Goal: Task Accomplishment & Management: Use online tool/utility

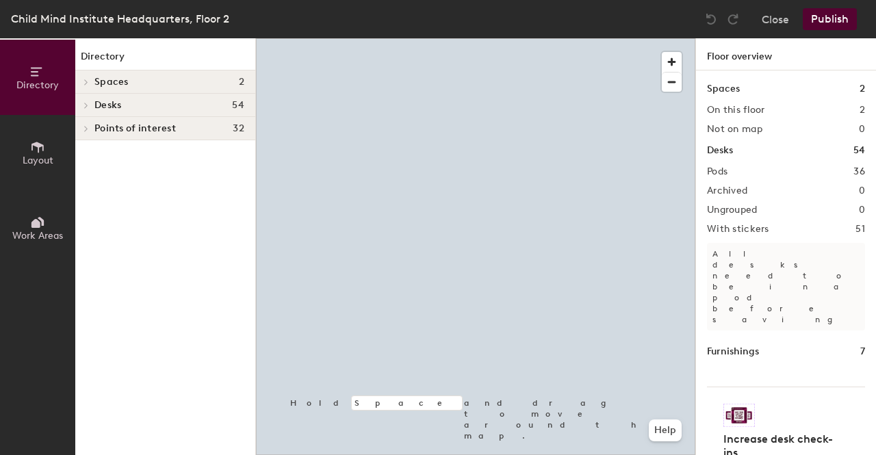
click at [49, 149] on button "Layout" at bounding box center [37, 152] width 75 height 75
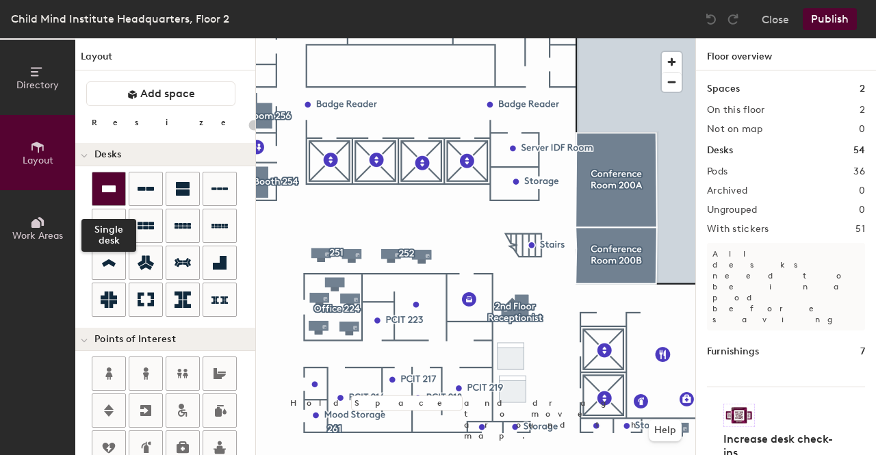
click at [101, 192] on icon at bounding box center [109, 189] width 16 height 16
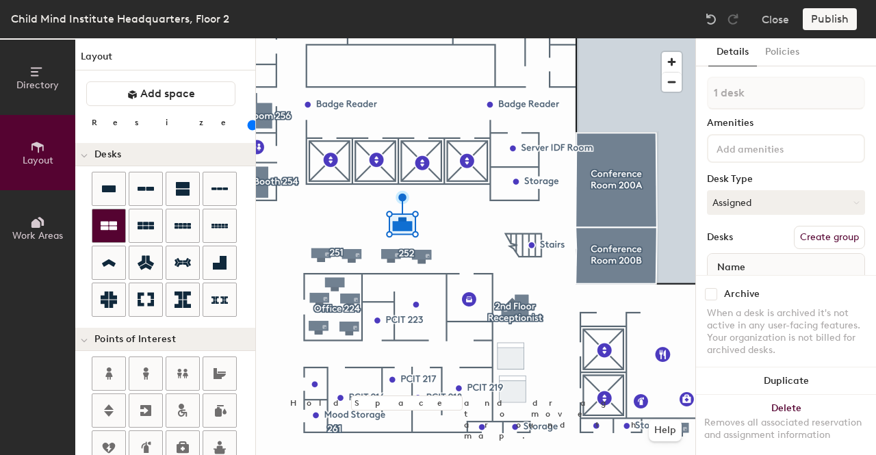
click at [114, 231] on icon at bounding box center [109, 226] width 16 height 16
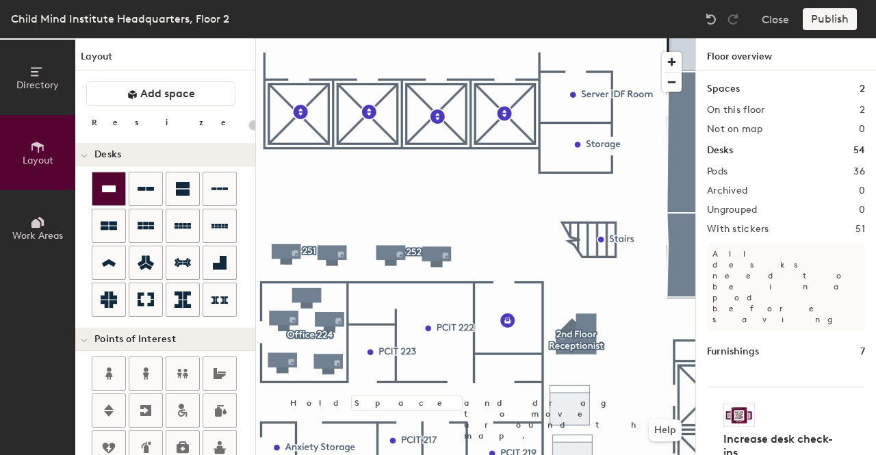
click at [118, 188] on div at bounding box center [108, 189] width 33 height 33
type input "100"
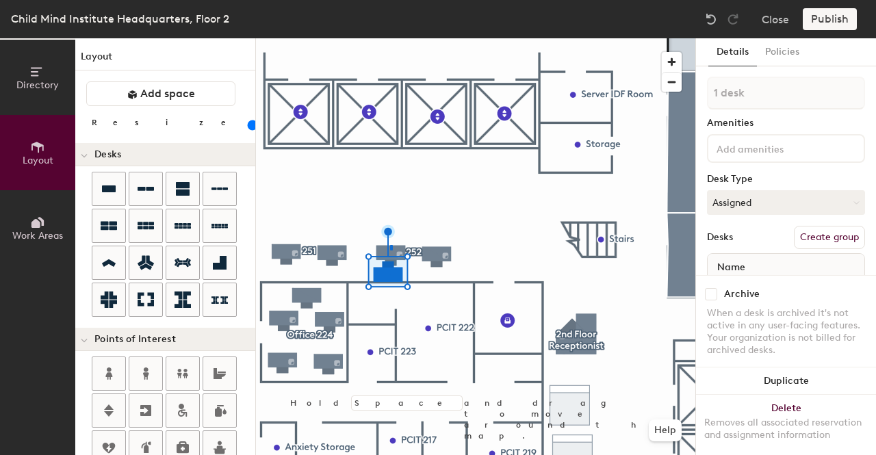
click at [390, 38] on div at bounding box center [476, 38] width 440 height 0
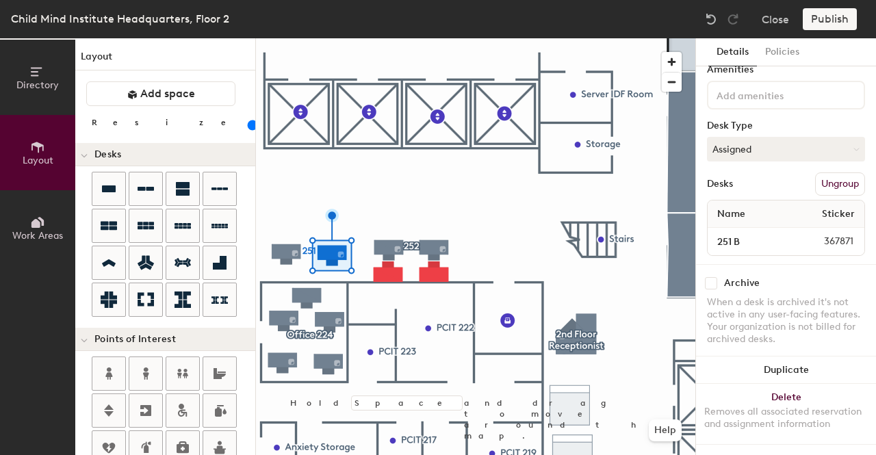
scroll to position [66, 0]
click at [107, 195] on icon at bounding box center [109, 189] width 16 height 16
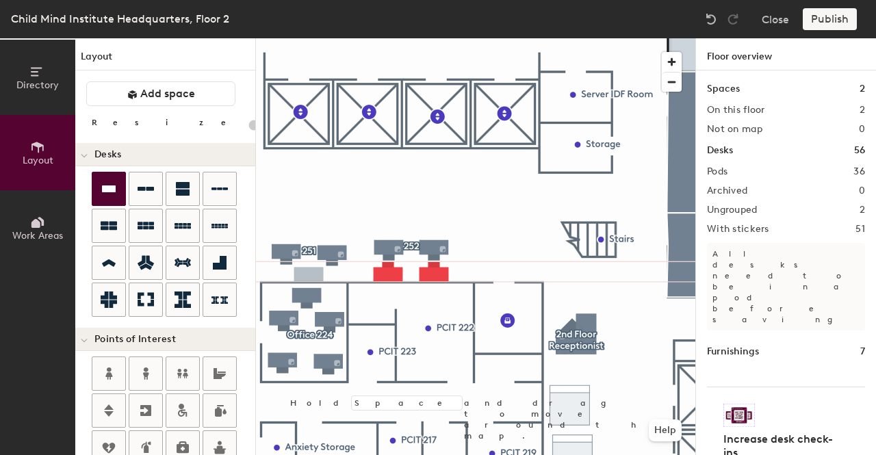
type input "100"
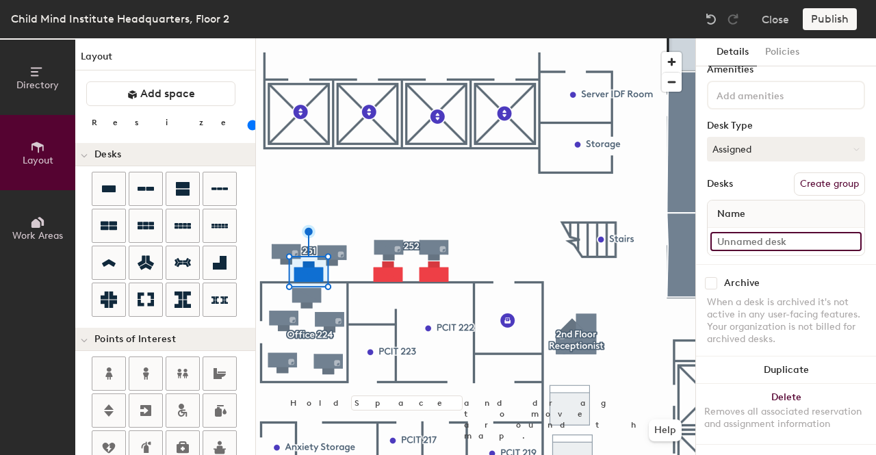
click at [739, 232] on input at bounding box center [786, 241] width 151 height 19
type input "251 C"
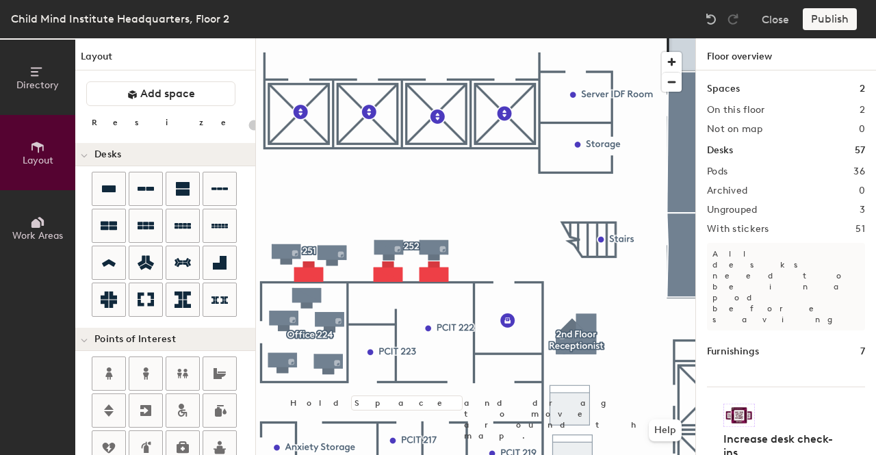
type input "20"
click at [837, 18] on div "Publish" at bounding box center [834, 19] width 62 height 22
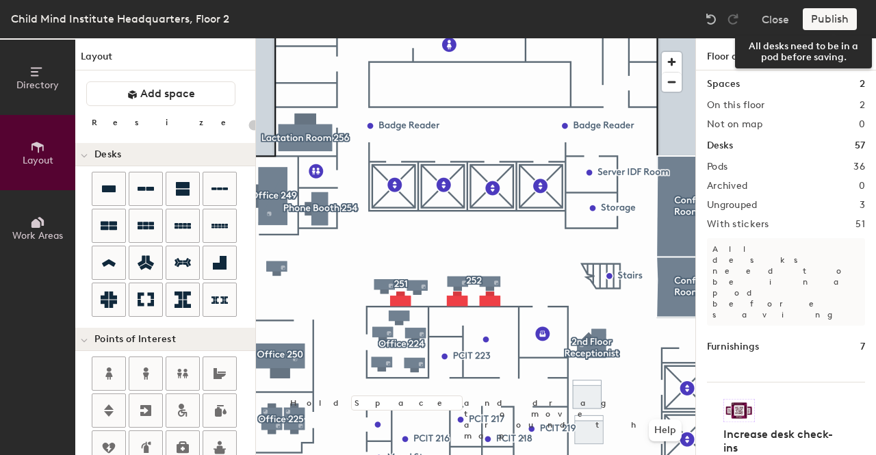
click at [827, 21] on div "Publish" at bounding box center [834, 19] width 62 height 22
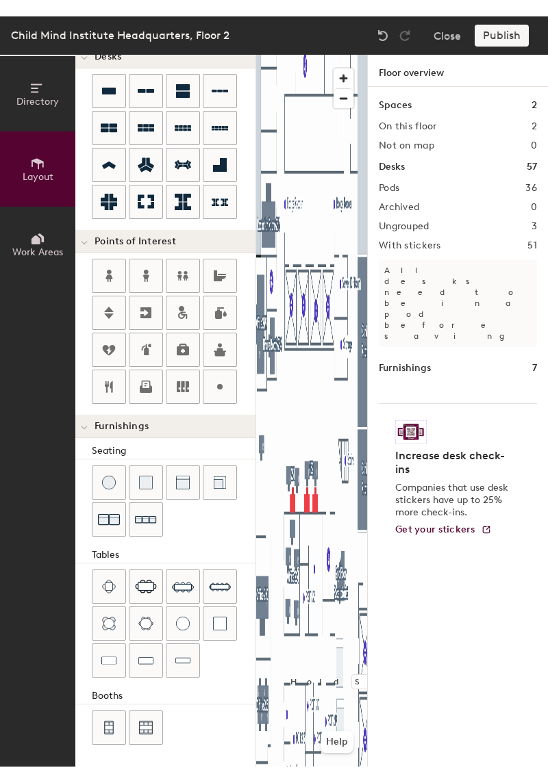
scroll to position [81, 0]
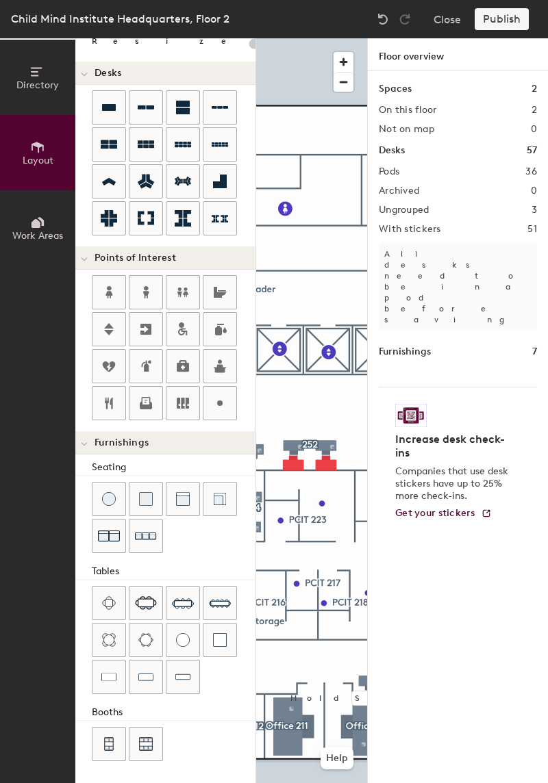
click at [496, 32] on div "Child Mind Institute Headquarters, Floor 2 Close Publish" at bounding box center [274, 19] width 548 height 38
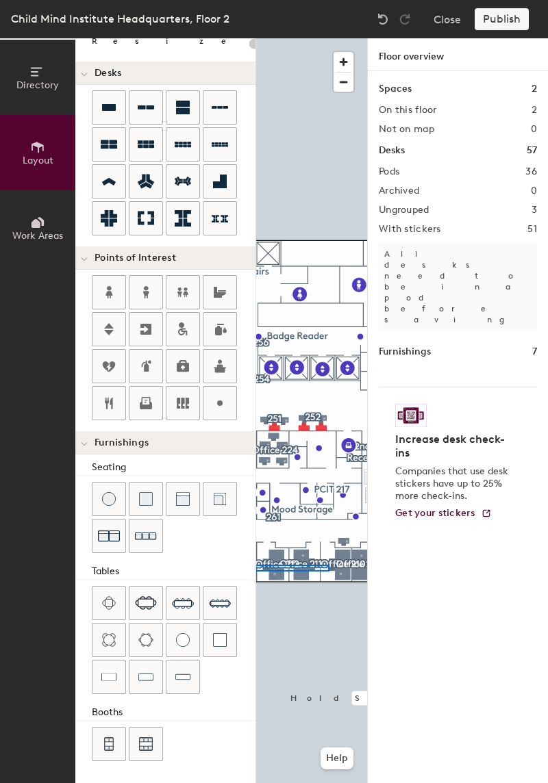
click at [151, 455] on div "Directory Layout Work Areas Layout Add space Resize Desks Points of Interest Fu…" at bounding box center [274, 410] width 548 height 745
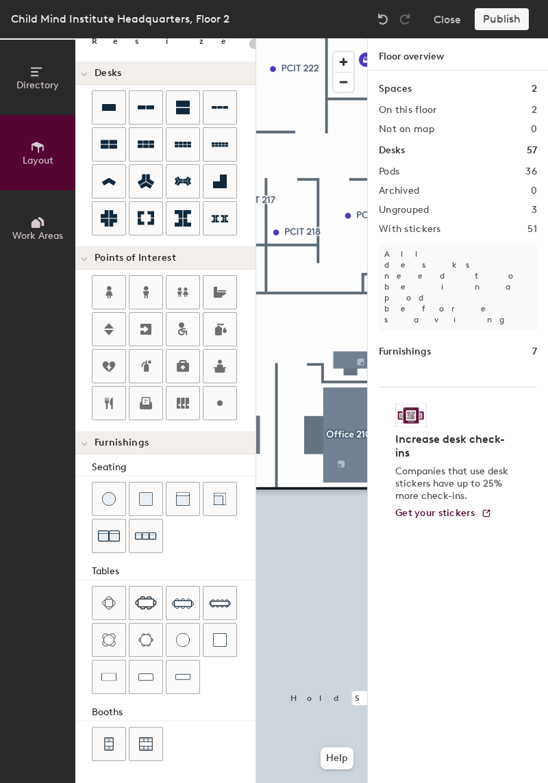
click at [28, 83] on span "Directory" at bounding box center [37, 85] width 42 height 12
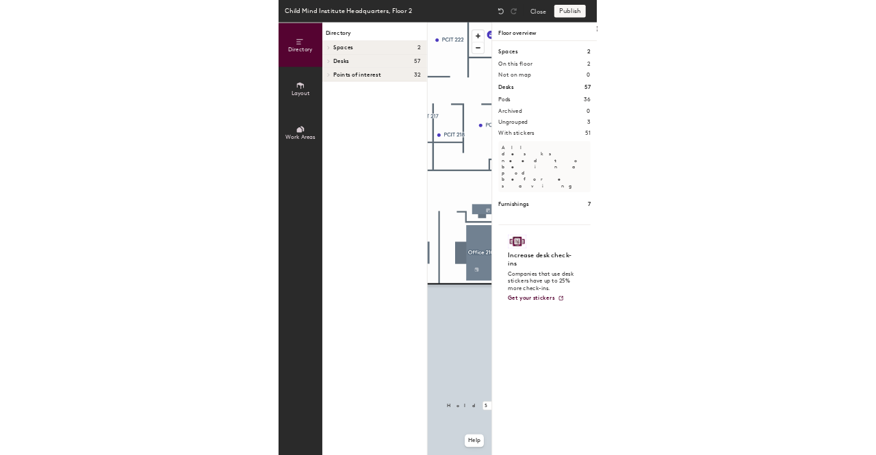
scroll to position [0, 0]
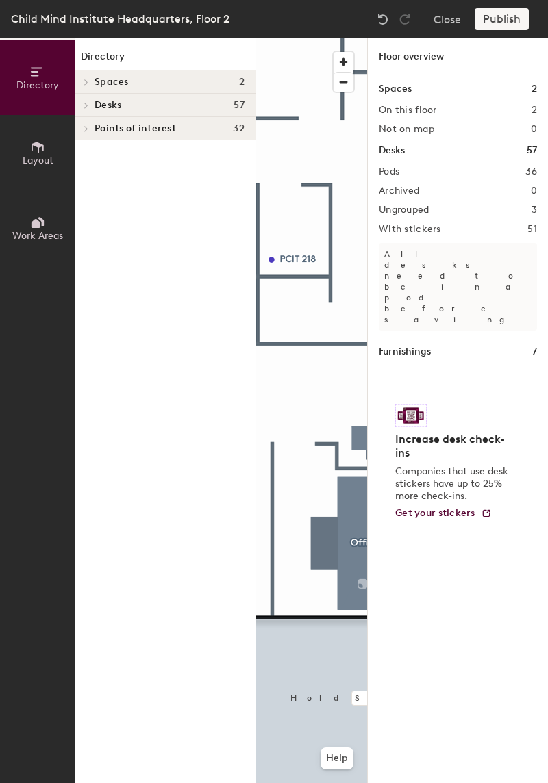
click at [496, 15] on div "Publish" at bounding box center [506, 19] width 62 height 22
click at [487, 21] on div "Publish" at bounding box center [506, 19] width 62 height 22
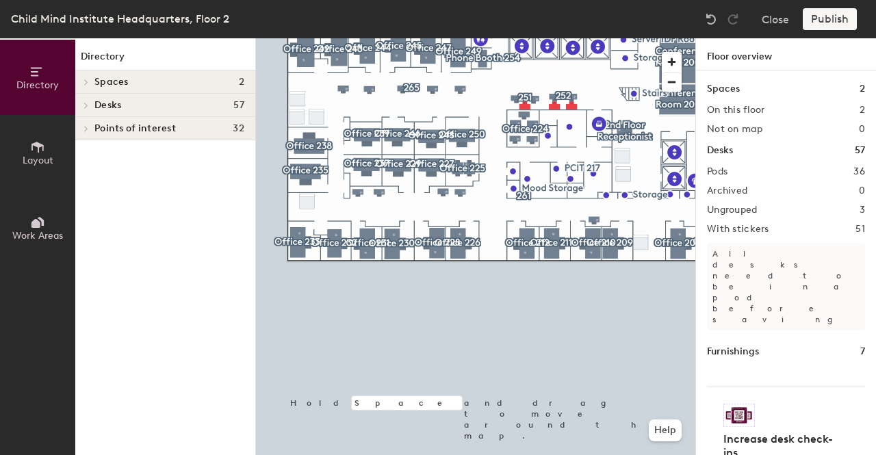
scroll to position [5, 0]
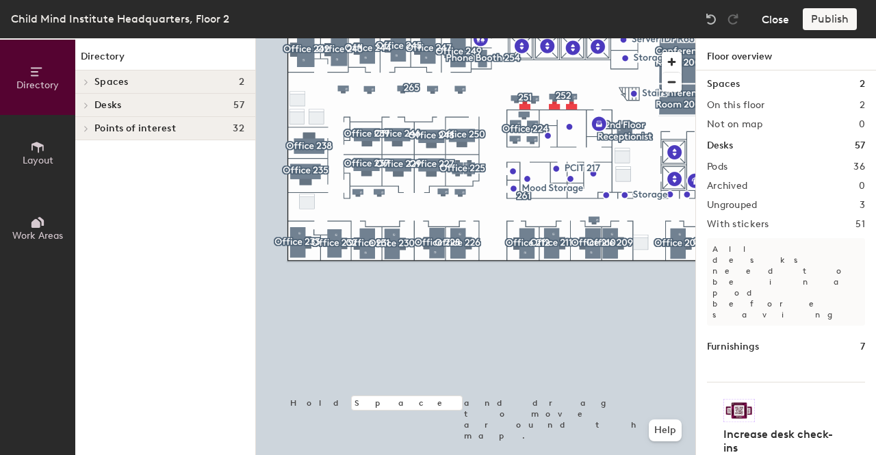
click at [770, 23] on button "Close" at bounding box center [775, 19] width 27 height 22
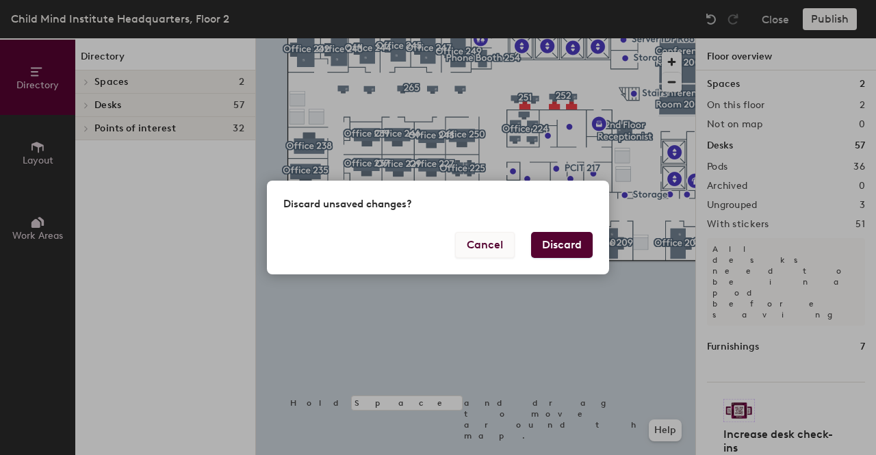
click at [483, 251] on button "Cancel" at bounding box center [485, 245] width 60 height 26
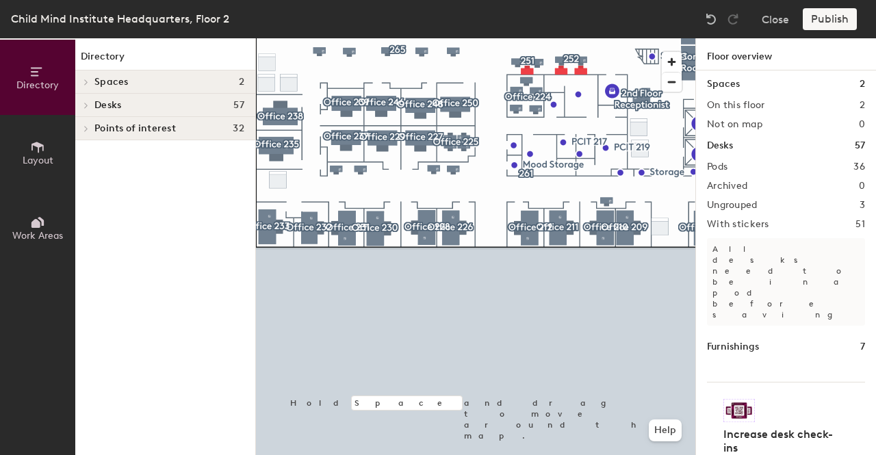
click at [519, 38] on div at bounding box center [476, 38] width 440 height 0
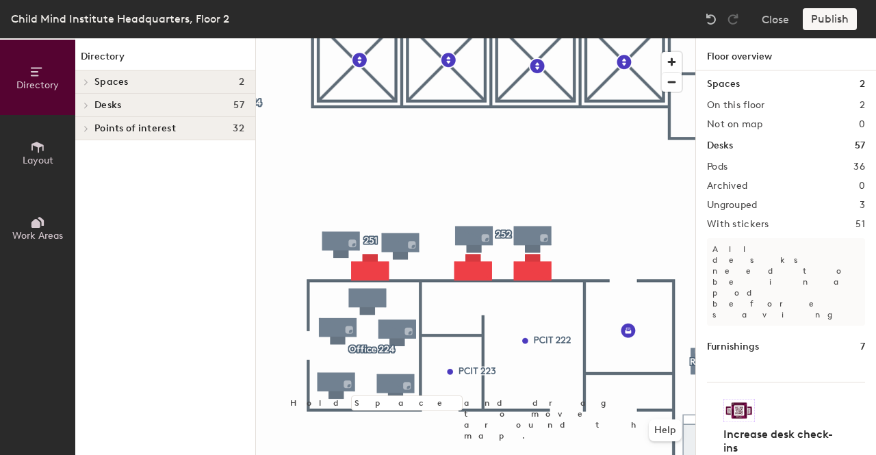
click at [818, 28] on div "Publish" at bounding box center [834, 19] width 62 height 22
click at [820, 25] on div "Publish" at bounding box center [834, 19] width 62 height 22
click at [834, 11] on div "Publish" at bounding box center [834, 19] width 62 height 22
click at [835, 13] on div "Publish" at bounding box center [834, 19] width 62 height 22
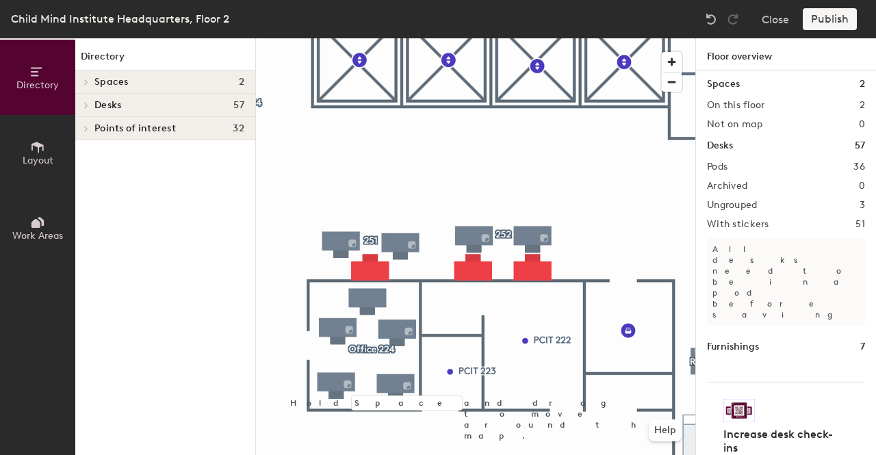
click at [834, 25] on div "Publish" at bounding box center [834, 19] width 62 height 22
click at [30, 160] on span "Layout" at bounding box center [38, 161] width 31 height 12
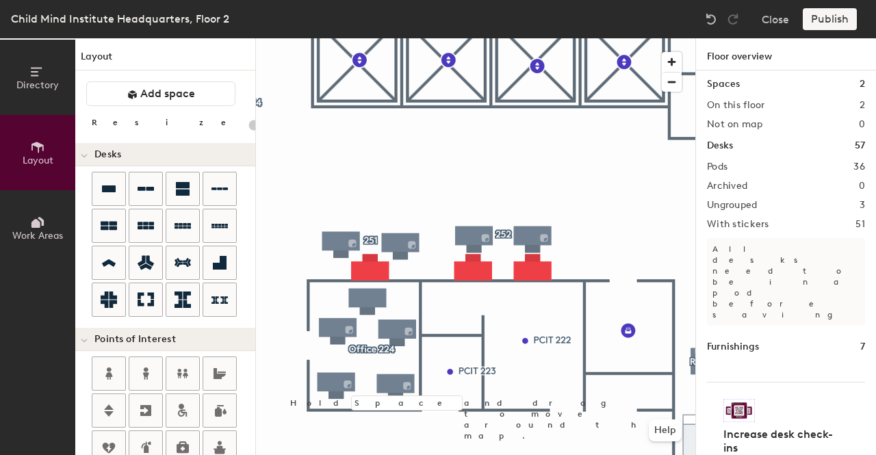
click at [40, 218] on icon at bounding box center [41, 221] width 6 height 9
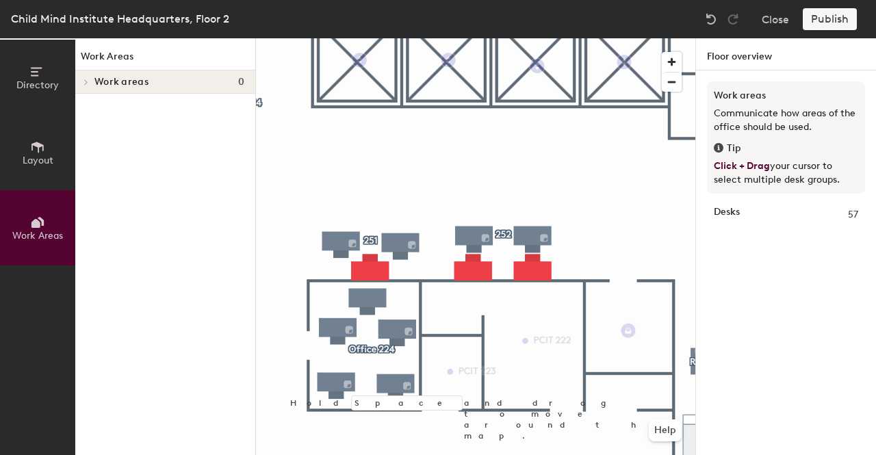
click at [38, 147] on icon at bounding box center [37, 147] width 12 height 11
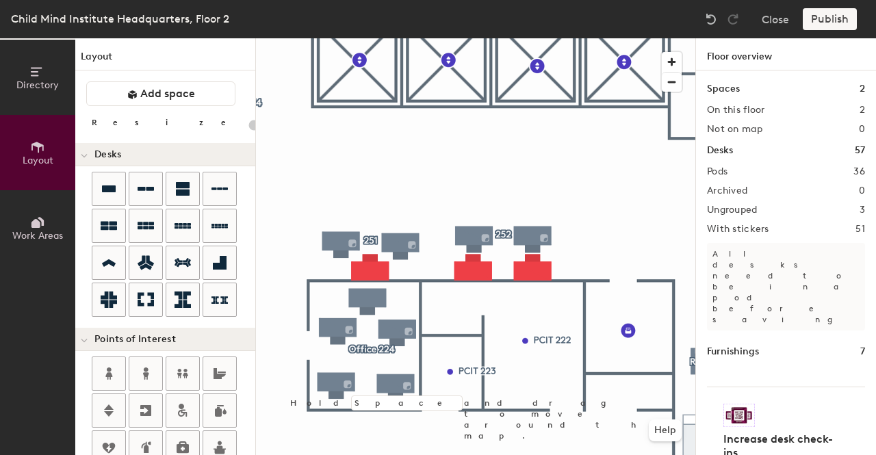
click at [38, 88] on span "Directory" at bounding box center [37, 85] width 42 height 12
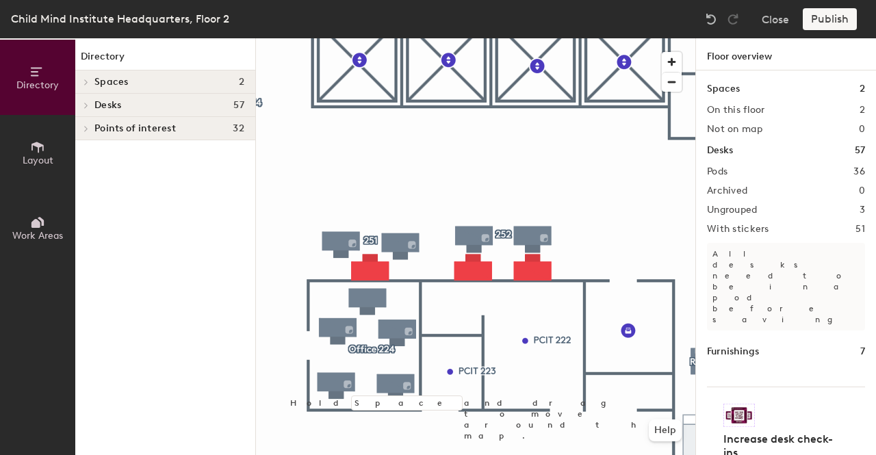
click at [41, 150] on icon at bounding box center [37, 147] width 15 height 15
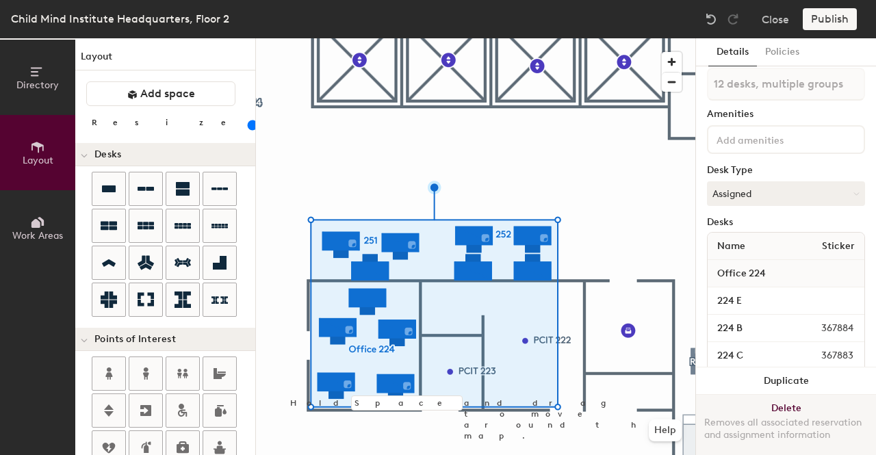
scroll to position [0, 0]
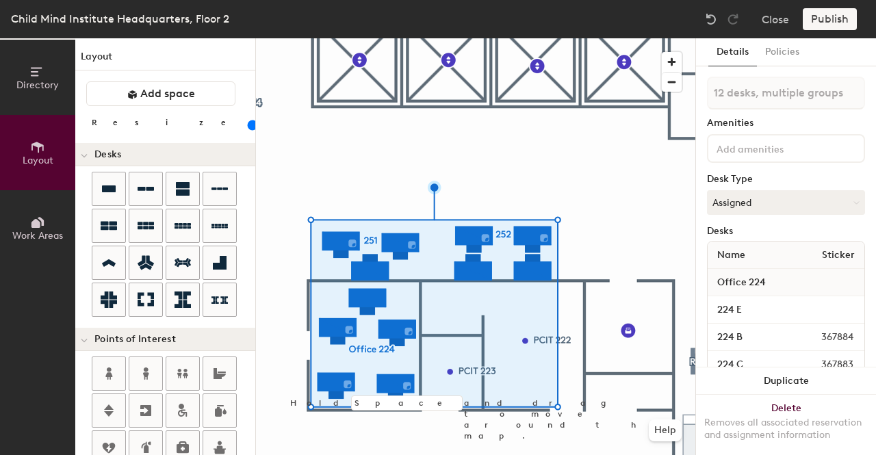
click at [811, 27] on div "Publish" at bounding box center [834, 19] width 62 height 22
click at [823, 12] on div "Publish" at bounding box center [834, 19] width 62 height 22
click at [824, 23] on div "Publish" at bounding box center [834, 19] width 62 height 22
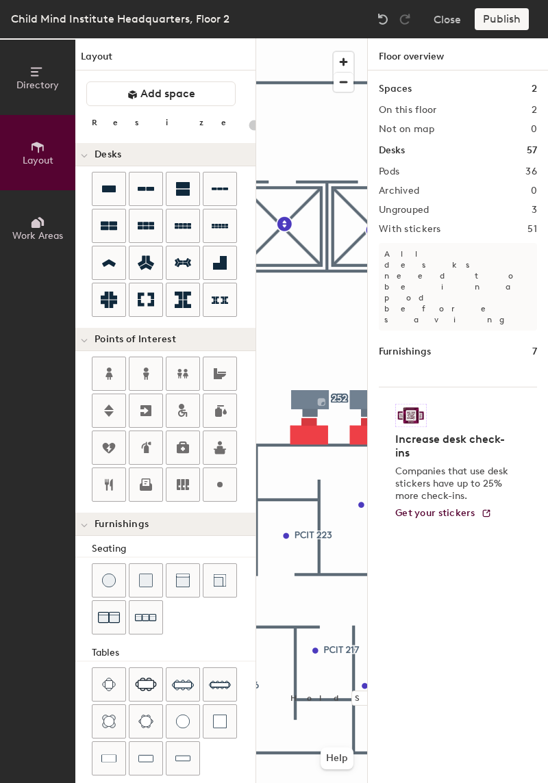
type input "20"
click at [21, 70] on button "Directory" at bounding box center [37, 77] width 75 height 75
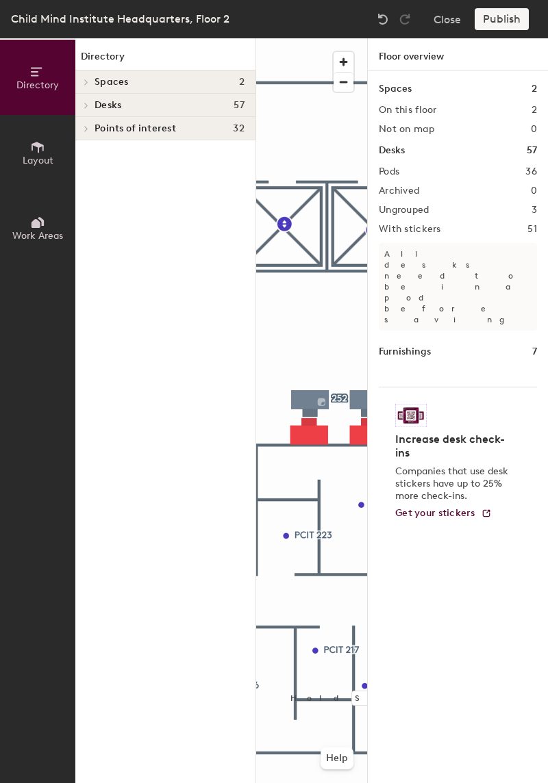
click at [38, 209] on button "Work Areas" at bounding box center [37, 227] width 75 height 75
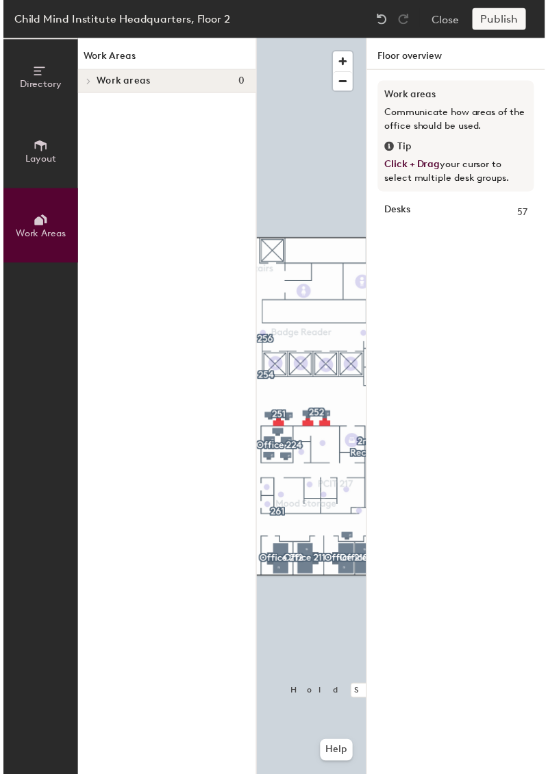
scroll to position [0, 89]
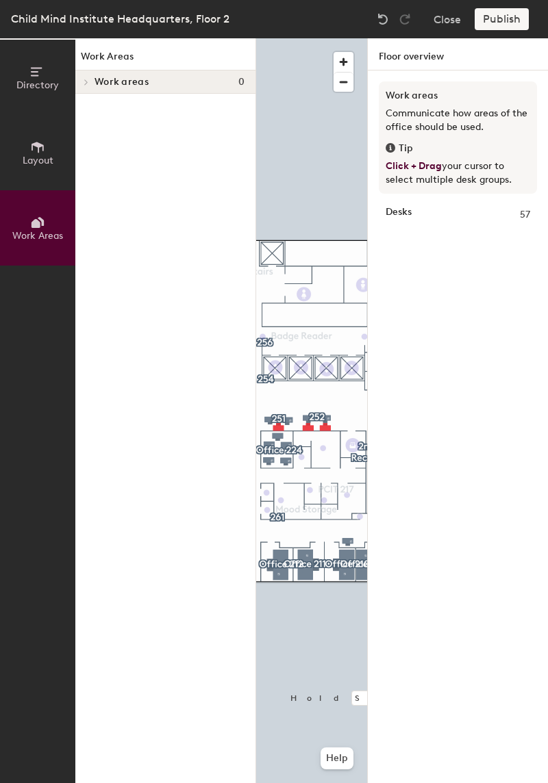
click at [495, 12] on div "Publish" at bounding box center [506, 19] width 62 height 22
click at [489, 24] on div "Publish" at bounding box center [506, 19] width 62 height 22
click at [499, 23] on div "Publish" at bounding box center [506, 19] width 62 height 22
click at [496, 20] on div "Publish" at bounding box center [506, 19] width 62 height 22
click at [494, 24] on div "Publish" at bounding box center [506, 19] width 62 height 22
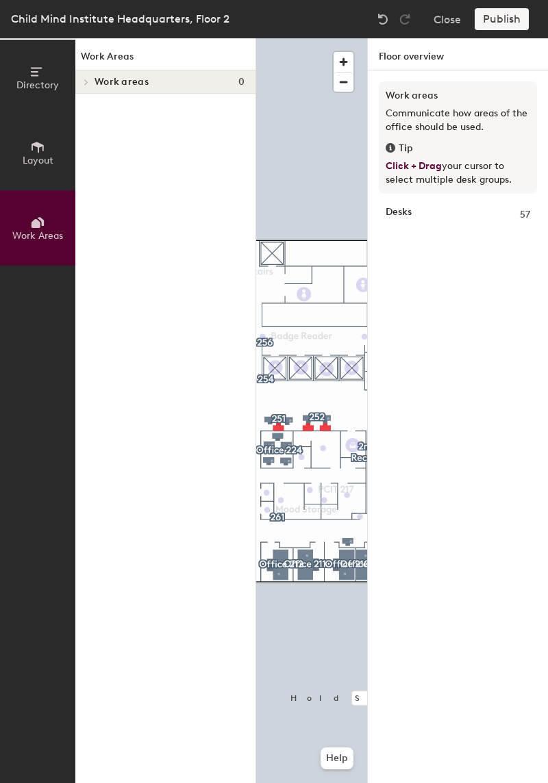
click at [511, 18] on div "Publish" at bounding box center [506, 19] width 62 height 22
click at [510, 17] on div "Publish" at bounding box center [506, 19] width 62 height 22
click at [511, 16] on div "Publish" at bounding box center [506, 19] width 62 height 22
click at [505, 21] on div "Publish" at bounding box center [506, 19] width 62 height 22
click at [503, 29] on div "Publish" at bounding box center [506, 19] width 62 height 22
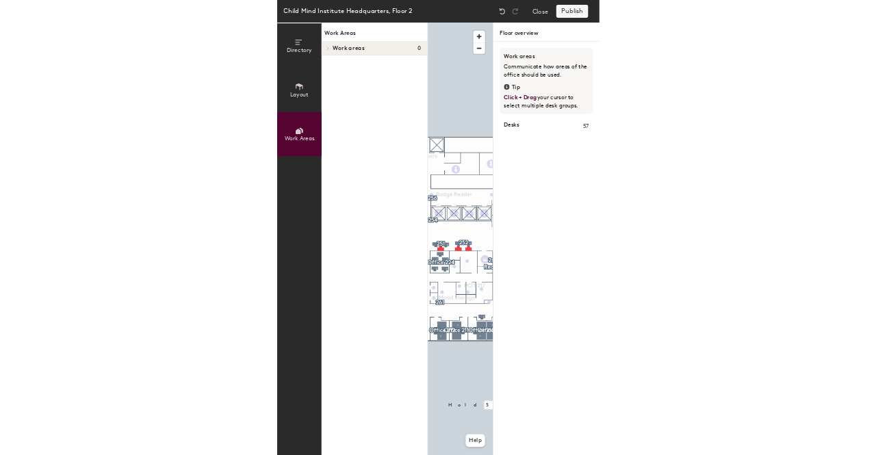
scroll to position [0, 0]
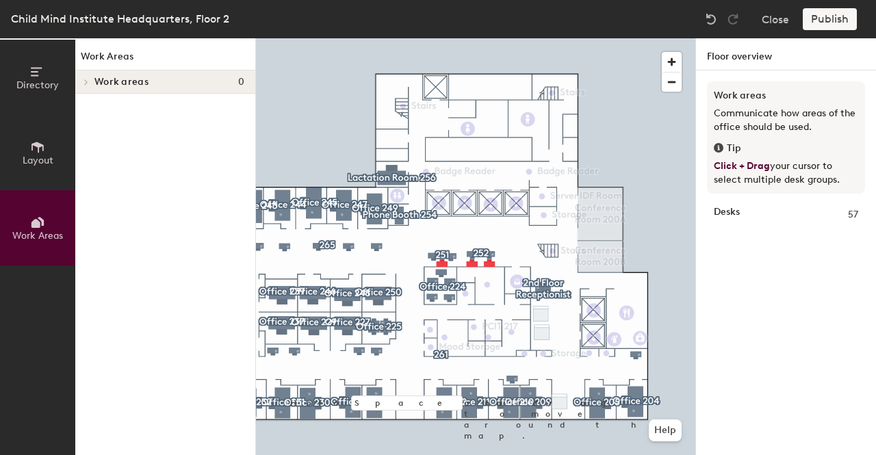
click at [45, 151] on icon at bounding box center [37, 147] width 15 height 15
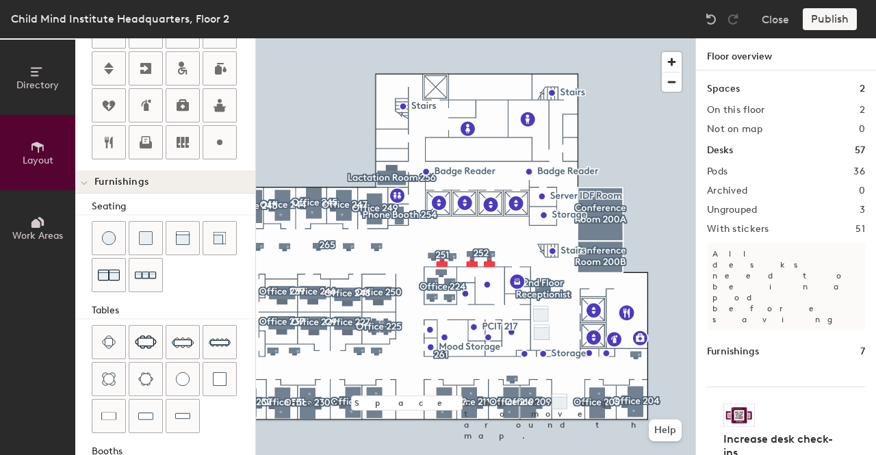
scroll to position [409, 0]
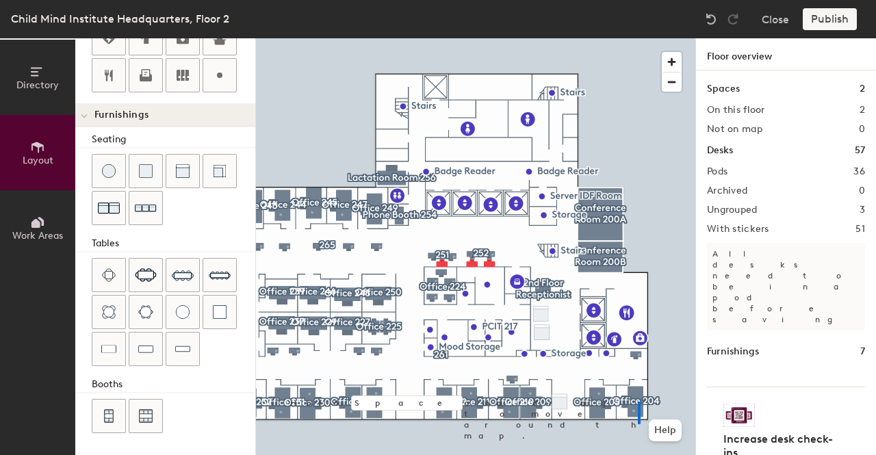
click at [638, 38] on div at bounding box center [476, 38] width 440 height 0
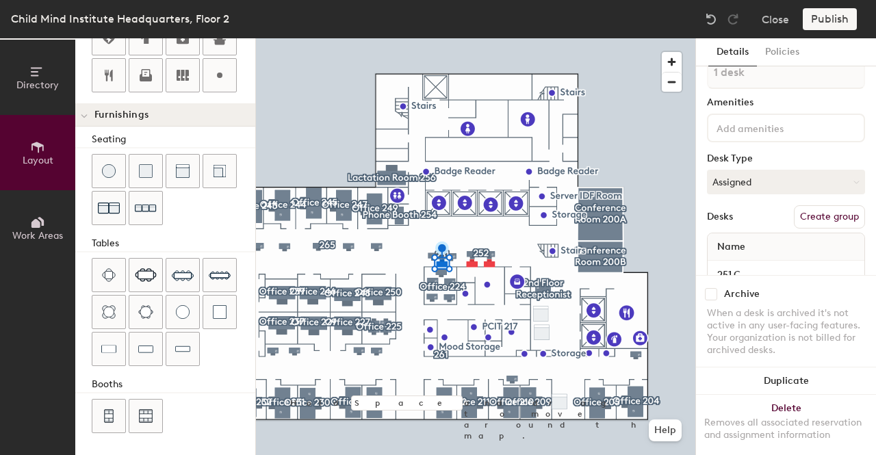
scroll to position [0, 0]
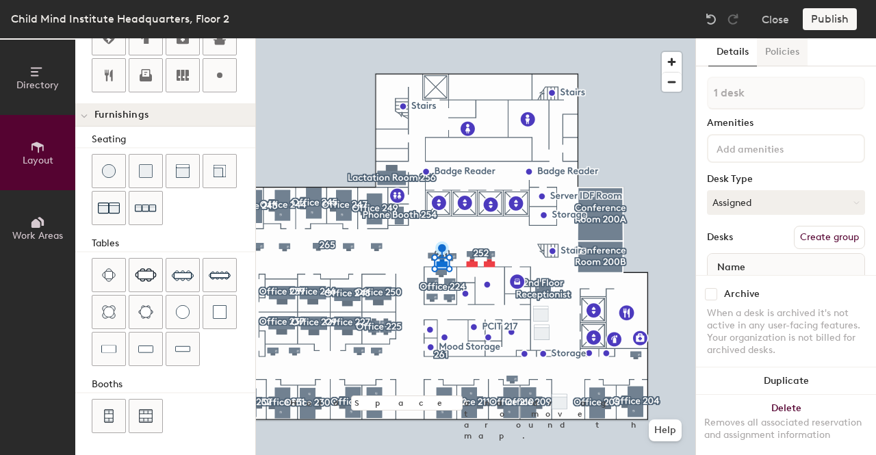
click at [781, 53] on button "Policies" at bounding box center [782, 52] width 51 height 28
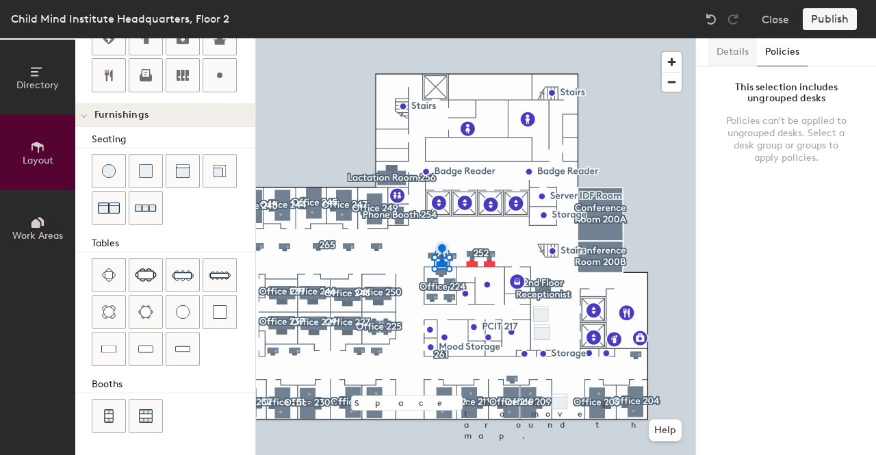
click at [714, 52] on button "Details" at bounding box center [733, 52] width 49 height 28
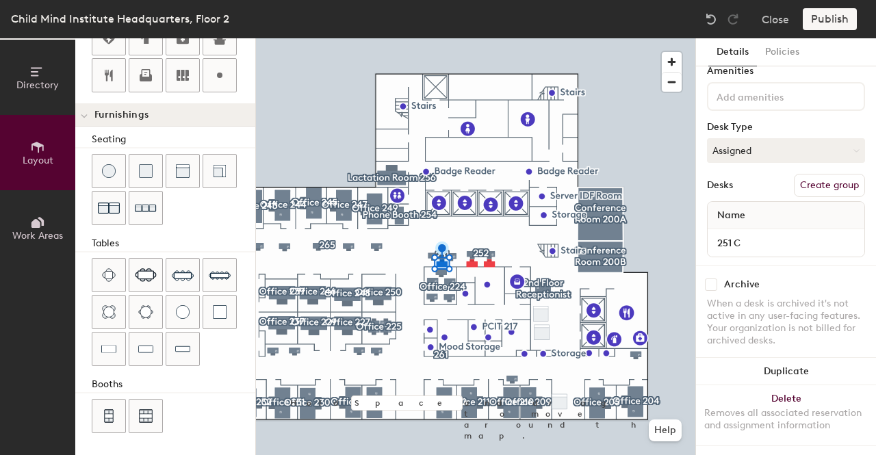
scroll to position [66, 0]
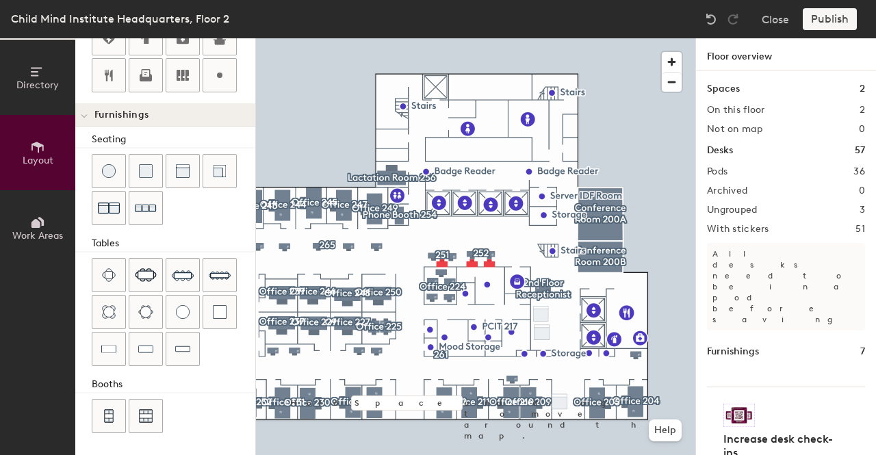
type input "20"
click at [835, 19] on div "Publish" at bounding box center [834, 19] width 62 height 22
click at [844, 30] on div "Child Mind Institute Headquarters, Floor 2 Close Publish" at bounding box center [438, 19] width 876 height 38
click at [809, 14] on div "Publish" at bounding box center [834, 19] width 62 height 22
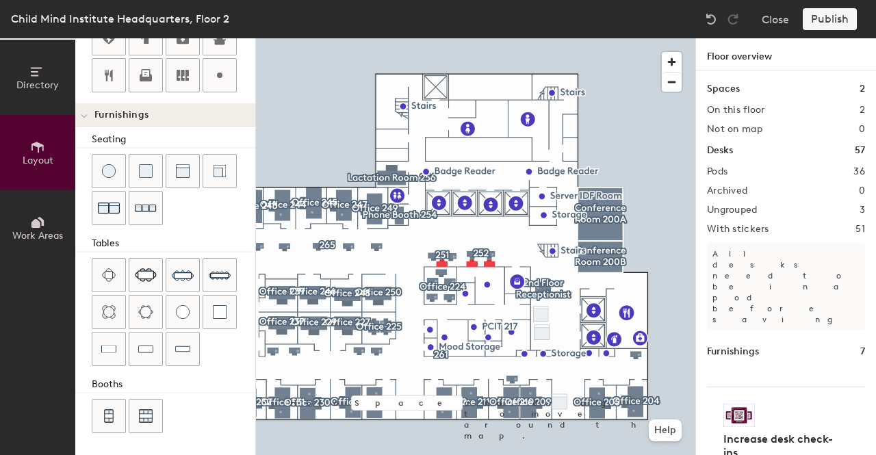
click at [809, 14] on div "Publish" at bounding box center [834, 19] width 62 height 22
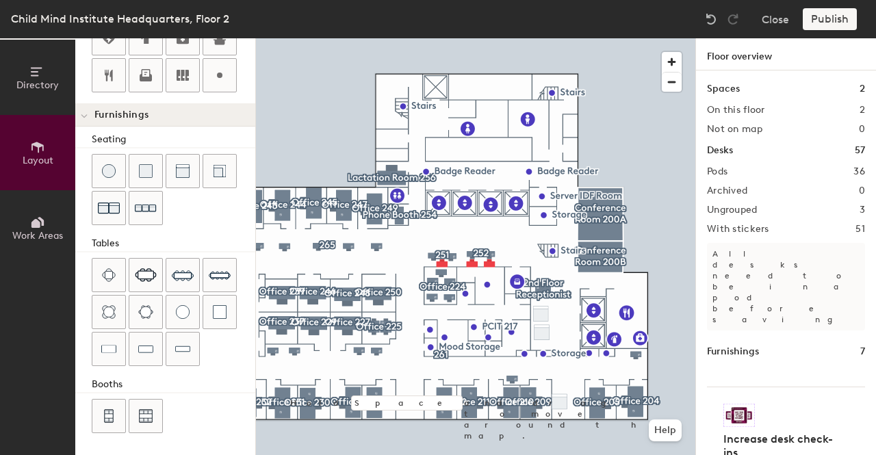
click at [814, 17] on div "Publish" at bounding box center [834, 19] width 62 height 22
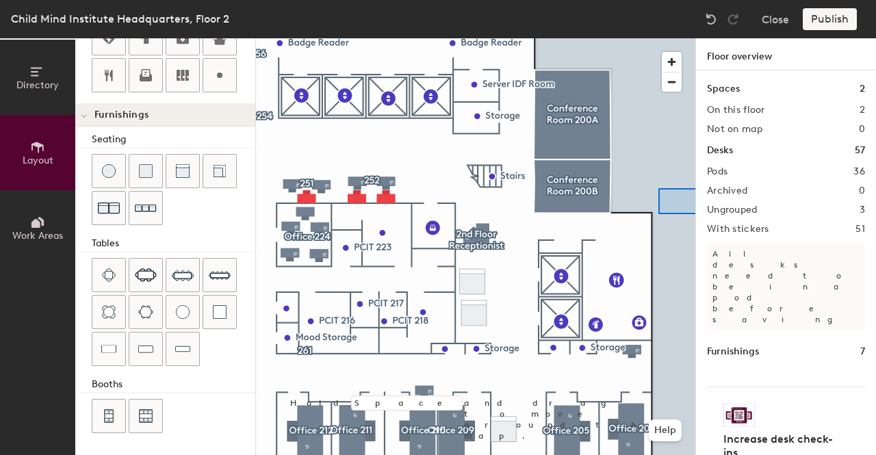
click at [705, 214] on div "Directory Layout Work Areas Layout Add space Resize Desks Points of Interest Fu…" at bounding box center [438, 246] width 876 height 417
click at [832, 13] on div "Publish" at bounding box center [834, 19] width 62 height 22
click at [839, 29] on div "Publish" at bounding box center [834, 19] width 62 height 22
click at [766, 21] on button "Close" at bounding box center [775, 19] width 27 height 22
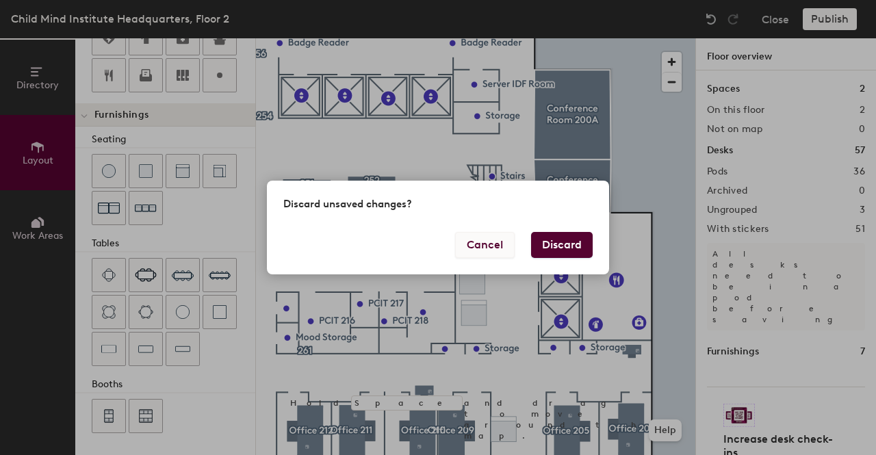
click at [490, 249] on button "Cancel" at bounding box center [485, 245] width 60 height 26
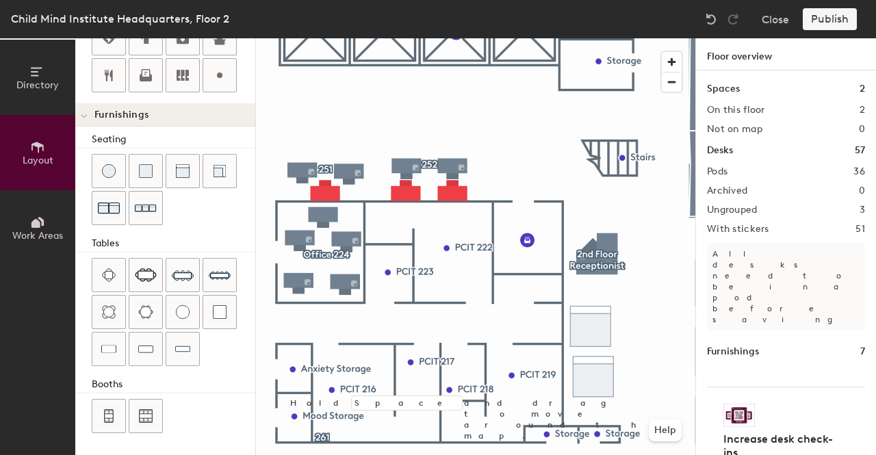
click at [55, 231] on span "Work Areas" at bounding box center [37, 236] width 51 height 12
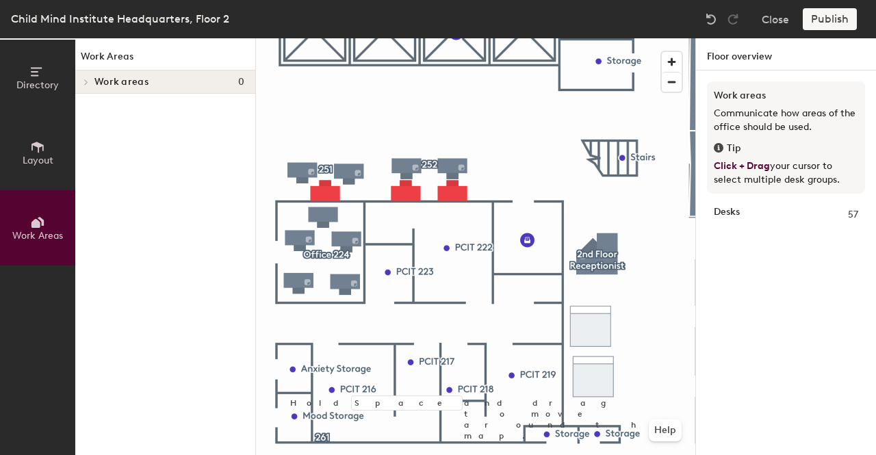
scroll to position [0, 0]
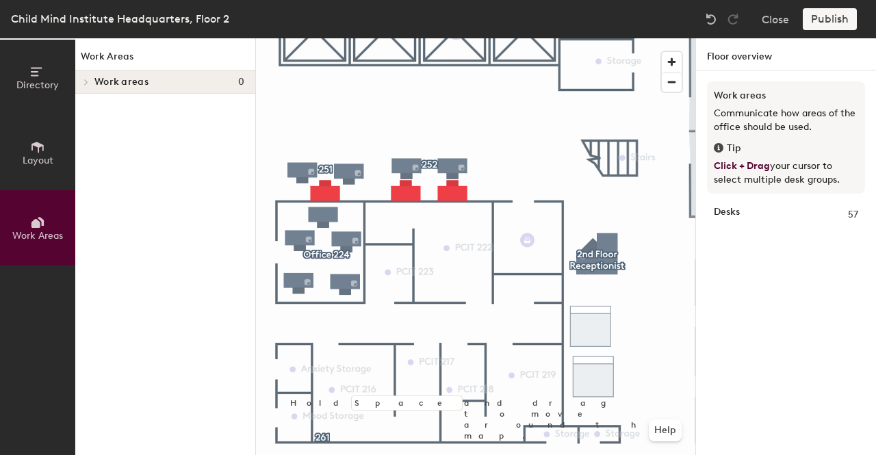
click at [47, 65] on button "Directory" at bounding box center [37, 77] width 75 height 75
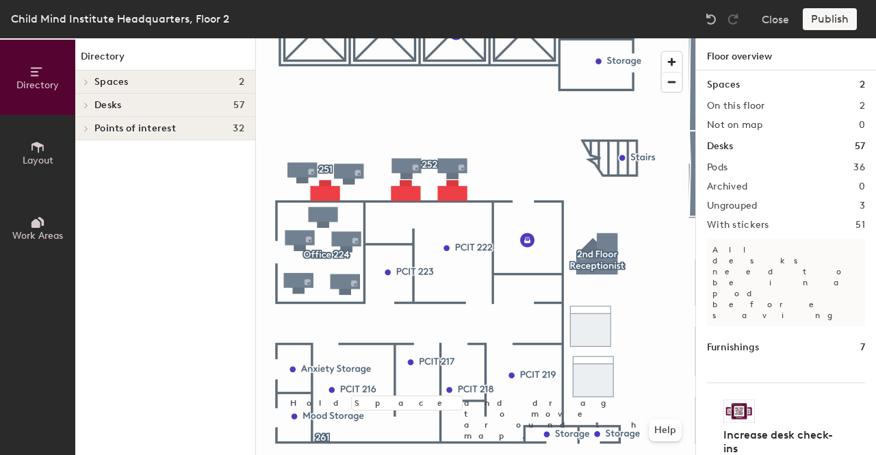
scroll to position [5, 0]
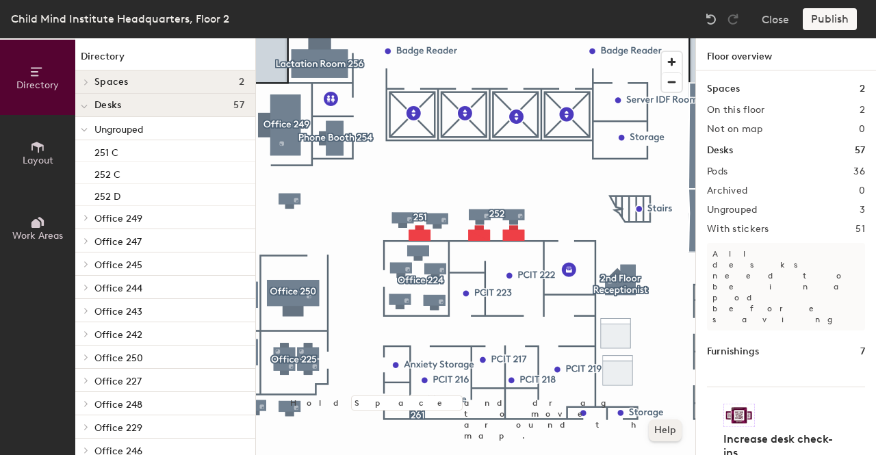
click at [659, 427] on button "Help" at bounding box center [665, 431] width 33 height 22
click at [568, 38] on div at bounding box center [476, 38] width 440 height 0
click at [666, 435] on button "Help" at bounding box center [665, 431] width 33 height 22
click at [653, 430] on button "Help" at bounding box center [665, 431] width 33 height 22
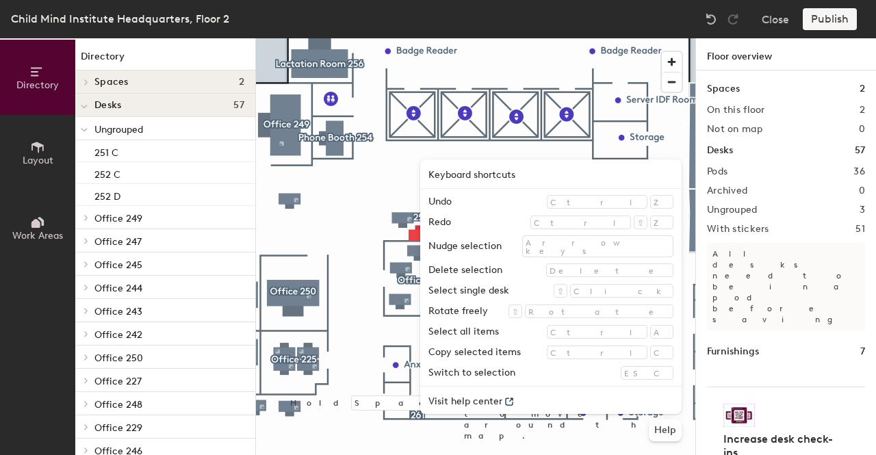
click at [516, 176] on h2 "Keyboard shortcuts" at bounding box center [472, 175] width 87 height 15
click at [516, 179] on h2 "Keyboard shortcuts" at bounding box center [472, 175] width 87 height 15
click at [516, 183] on h2 "Keyboard shortcuts" at bounding box center [472, 175] width 87 height 15
click at [516, 181] on h2 "Keyboard shortcuts" at bounding box center [472, 175] width 87 height 15
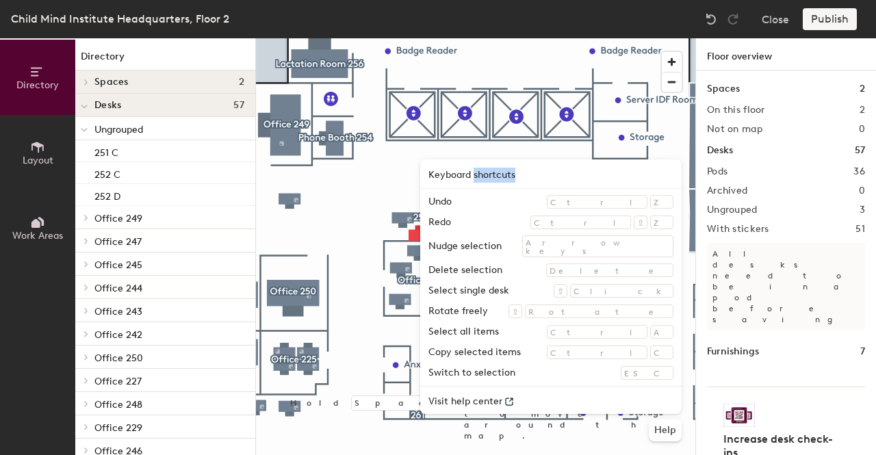
click at [644, 184] on div "Keyboard shortcuts" at bounding box center [551, 174] width 262 height 29
click at [581, 401] on link "Visit help center" at bounding box center [551, 400] width 262 height 27
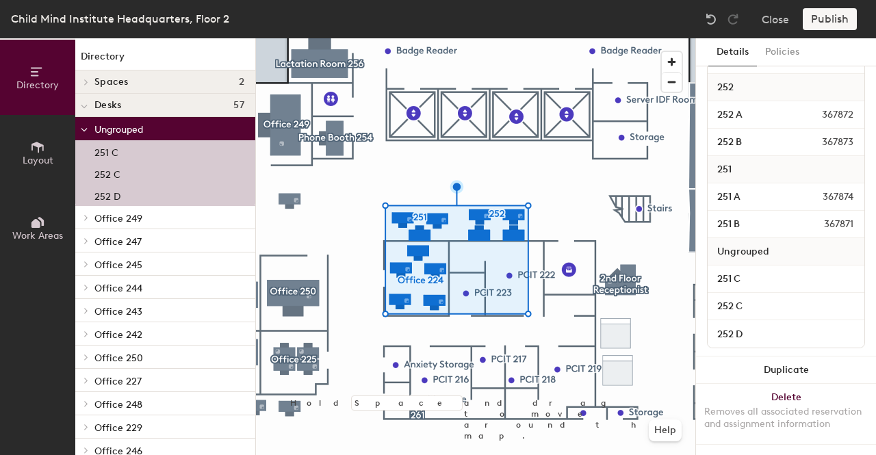
scroll to position [372, 0]
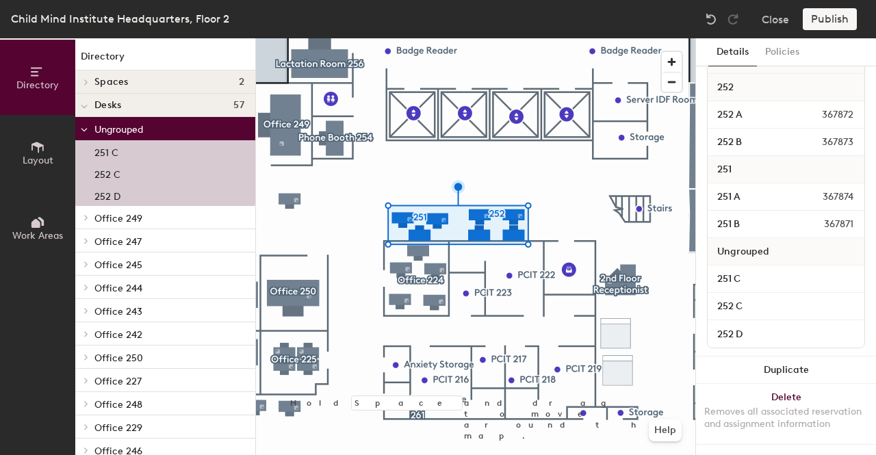
scroll to position [207, 0]
click at [767, 240] on span "Ungrouped" at bounding box center [744, 252] width 66 height 25
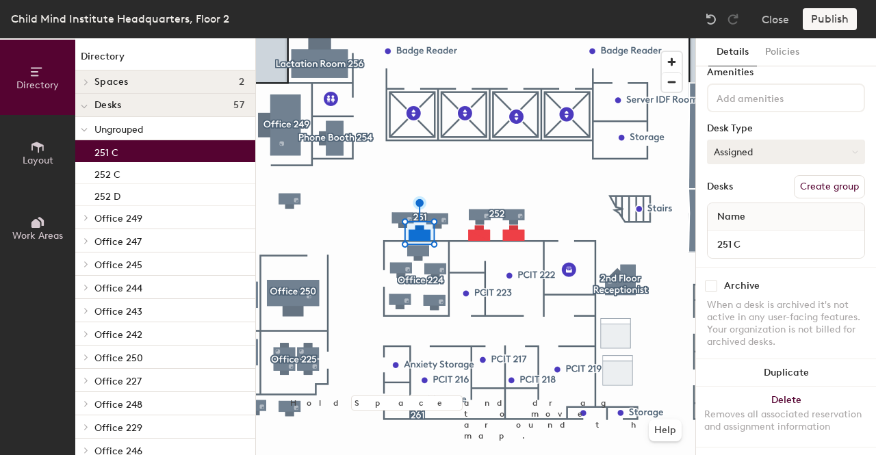
scroll to position [66, 0]
click at [816, 173] on button "Create group" at bounding box center [829, 184] width 71 height 23
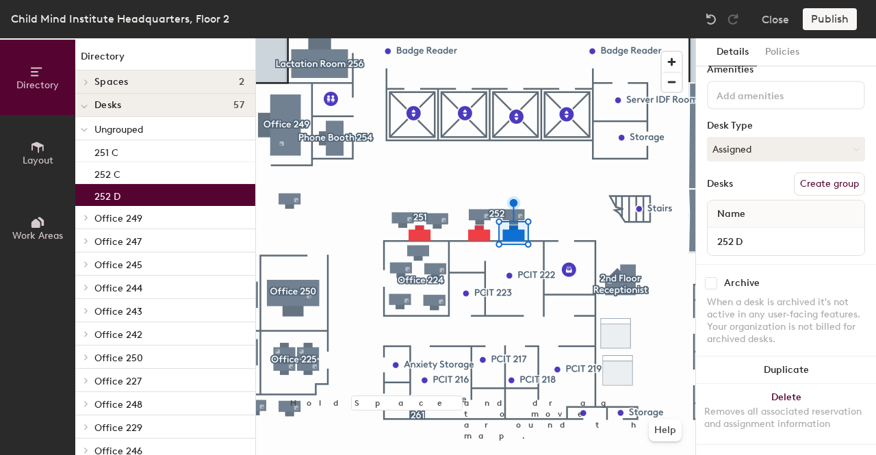
click at [574, 38] on div at bounding box center [476, 38] width 440 height 0
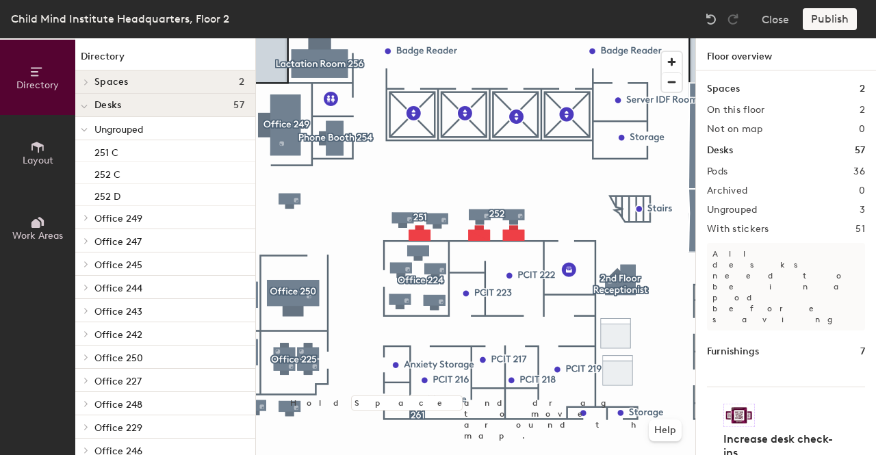
click at [816, 17] on div "Publish" at bounding box center [834, 19] width 62 height 22
click at [819, 32] on div "Child Mind Institute Headquarters, Floor 2 Close Publish" at bounding box center [438, 19] width 876 height 38
click at [819, 29] on div "Publish" at bounding box center [834, 19] width 62 height 22
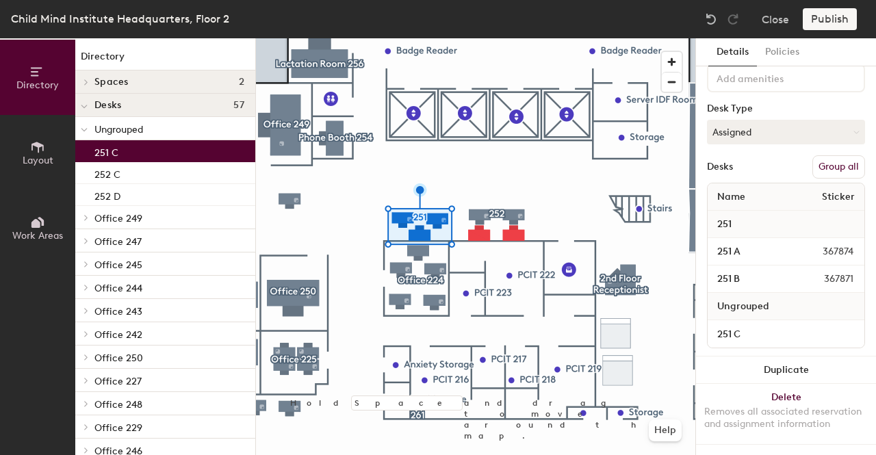
scroll to position [83, 0]
click at [785, 325] on input "251 C" at bounding box center [786, 334] width 151 height 19
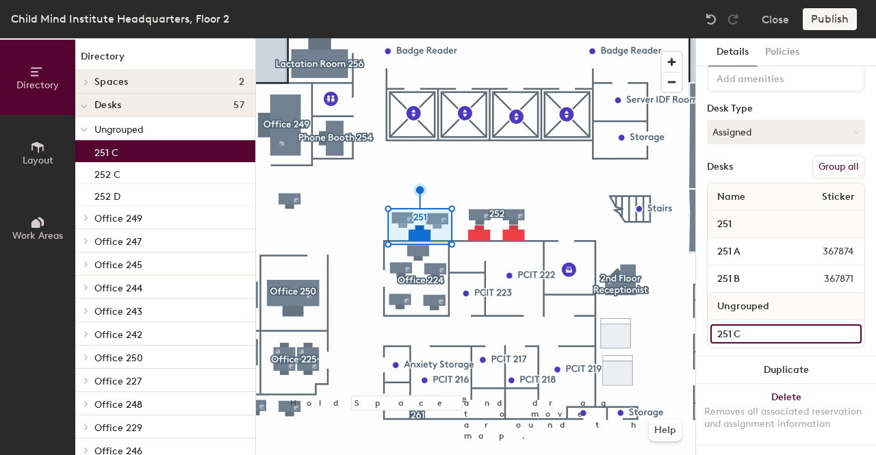
click at [785, 325] on input "251 C" at bounding box center [786, 334] width 151 height 19
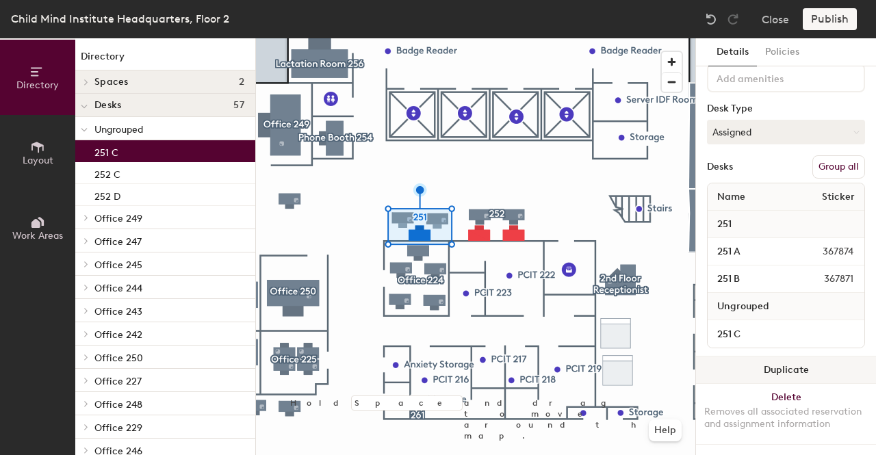
click at [850, 357] on button "Duplicate" at bounding box center [786, 370] width 180 height 27
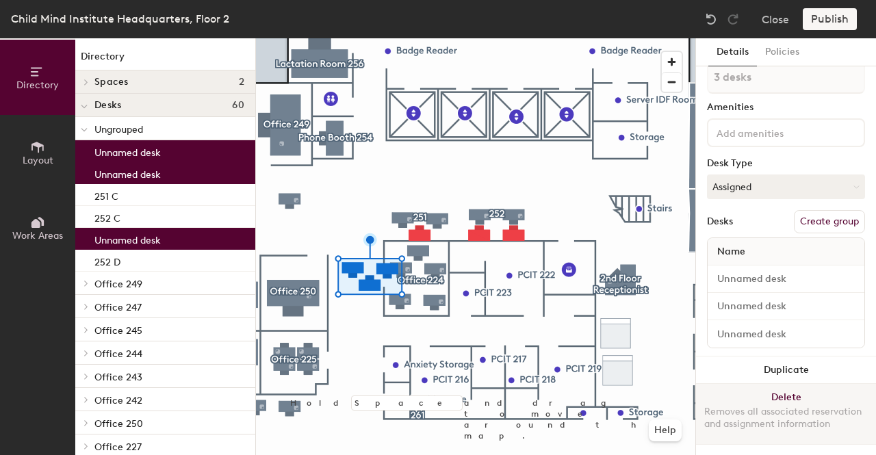
click at [840, 384] on button "Delete Removes all associated reservation and assignment information" at bounding box center [786, 414] width 180 height 60
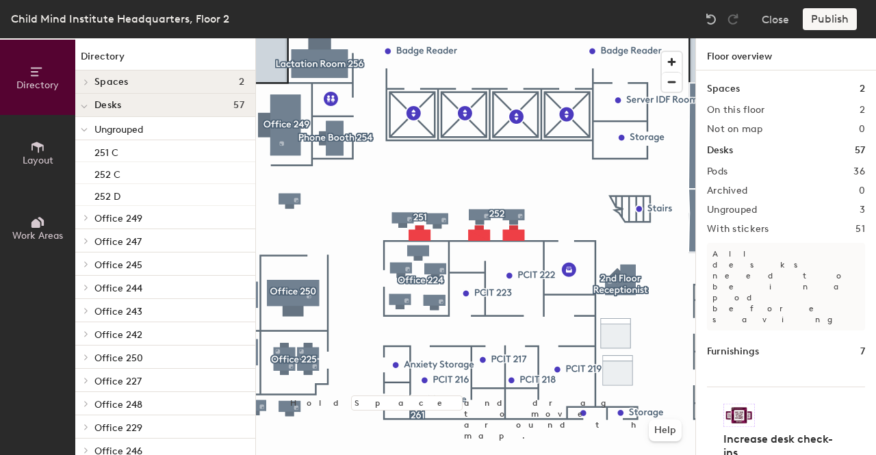
click at [827, 207] on div "Ungrouped 3" at bounding box center [786, 210] width 158 height 11
click at [753, 214] on h2 "Ungrouped" at bounding box center [732, 210] width 51 height 11
click at [805, 220] on div "Spaces 2 On this floor 2 Not on map 0 Desks 57 Pods 36 Archived 0 Ungrouped 3 W…" at bounding box center [786, 279] width 180 height 417
click at [429, 38] on div at bounding box center [476, 38] width 440 height 0
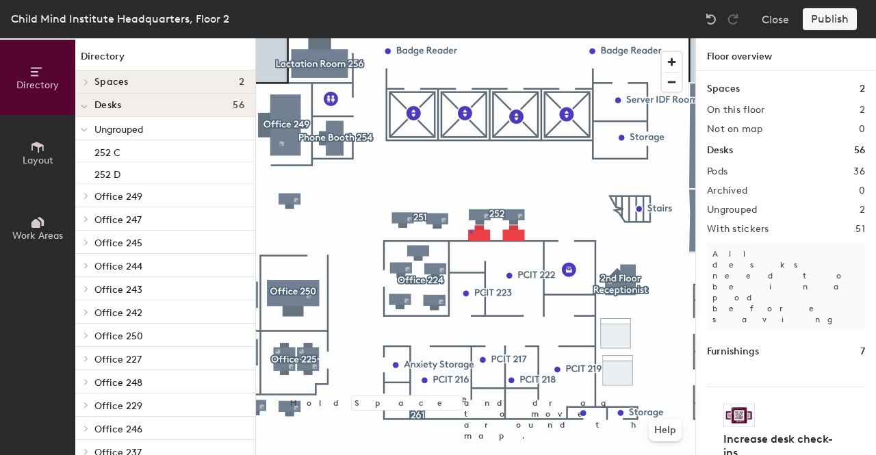
click at [470, 38] on div at bounding box center [476, 38] width 440 height 0
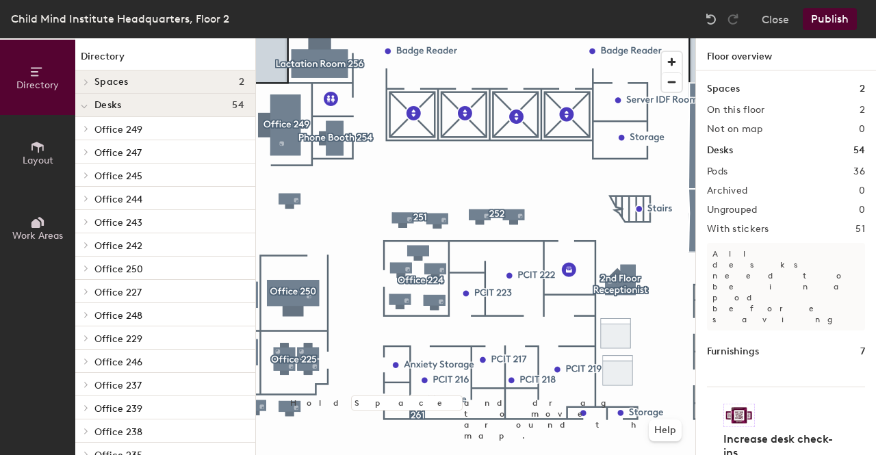
click at [43, 151] on icon at bounding box center [37, 147] width 15 height 15
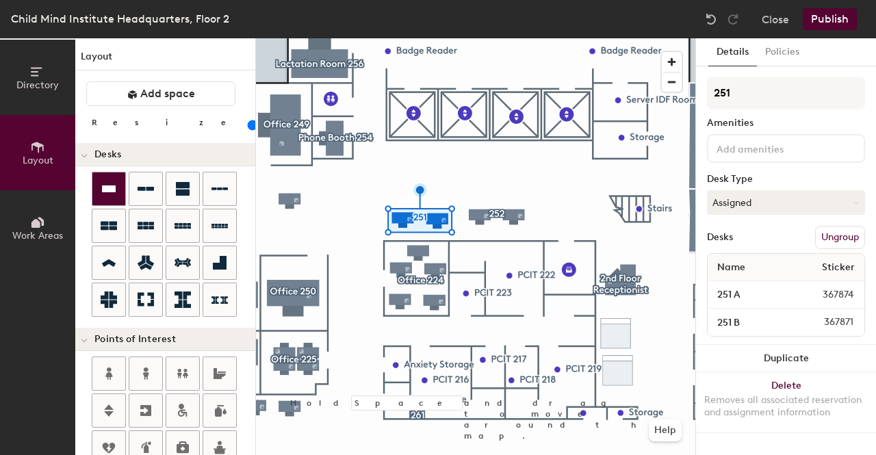
click at [118, 190] on div at bounding box center [108, 189] width 33 height 33
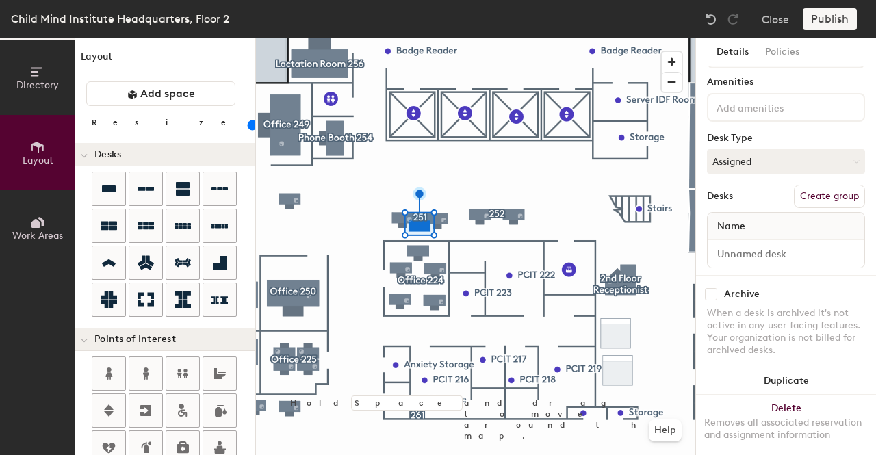
scroll to position [66, 0]
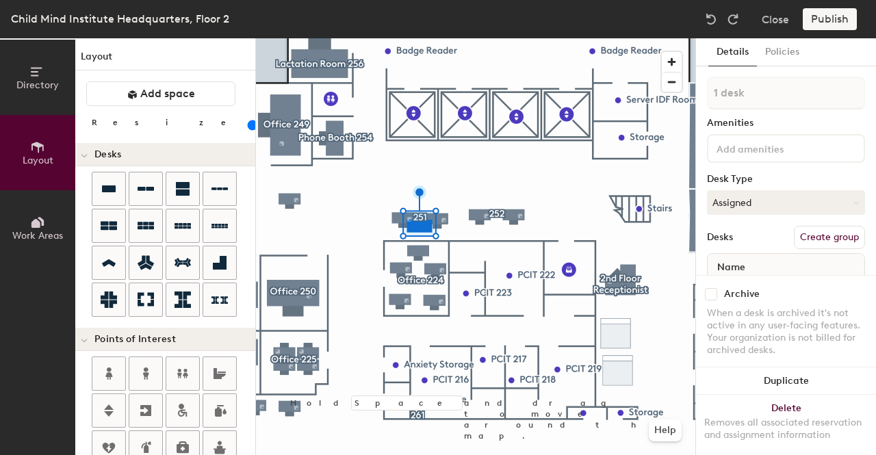
type input "20"
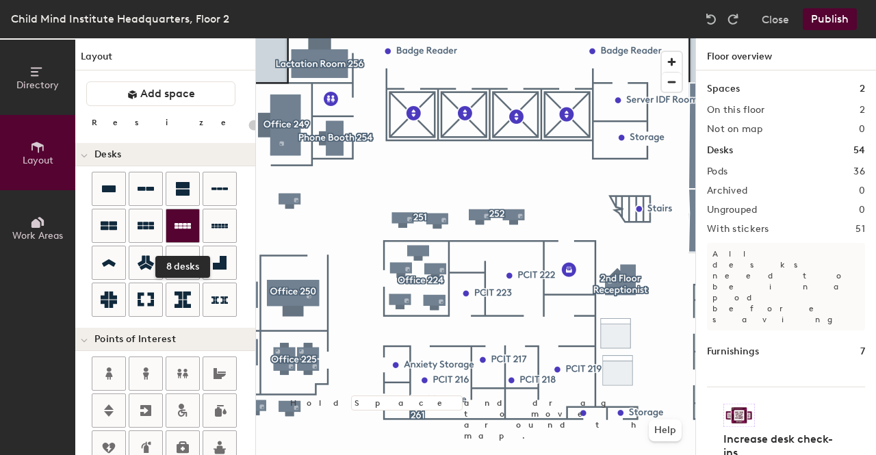
click at [182, 229] on icon at bounding box center [183, 226] width 16 height 16
